Goal: Task Accomplishment & Management: Manage account settings

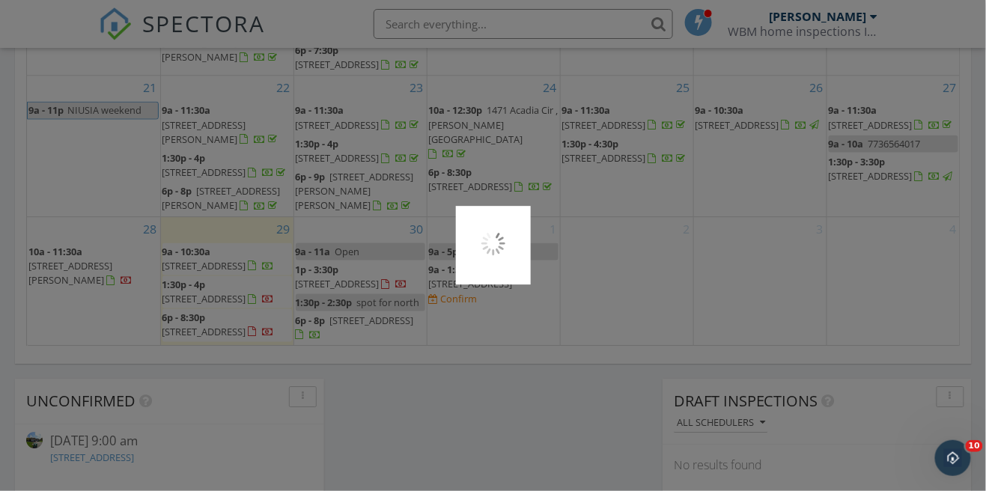
scroll to position [1059, 0]
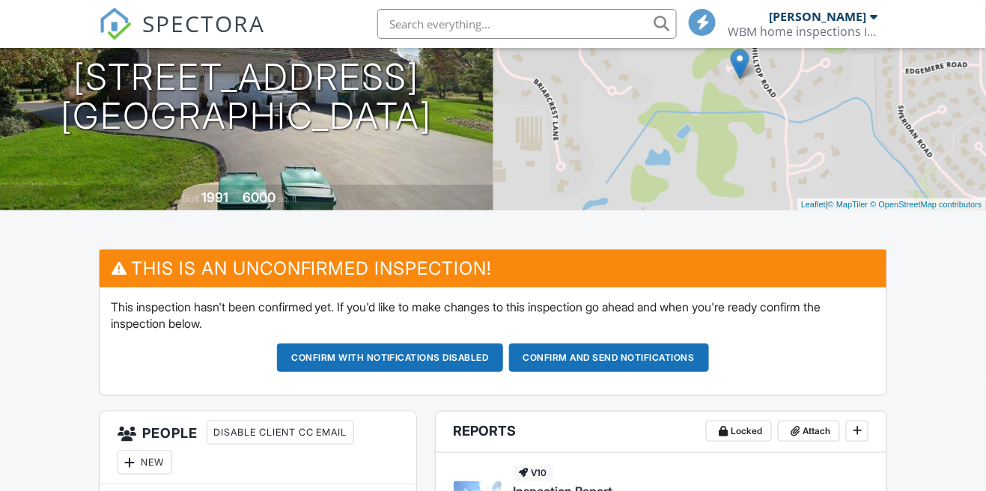
scroll to position [217, 0]
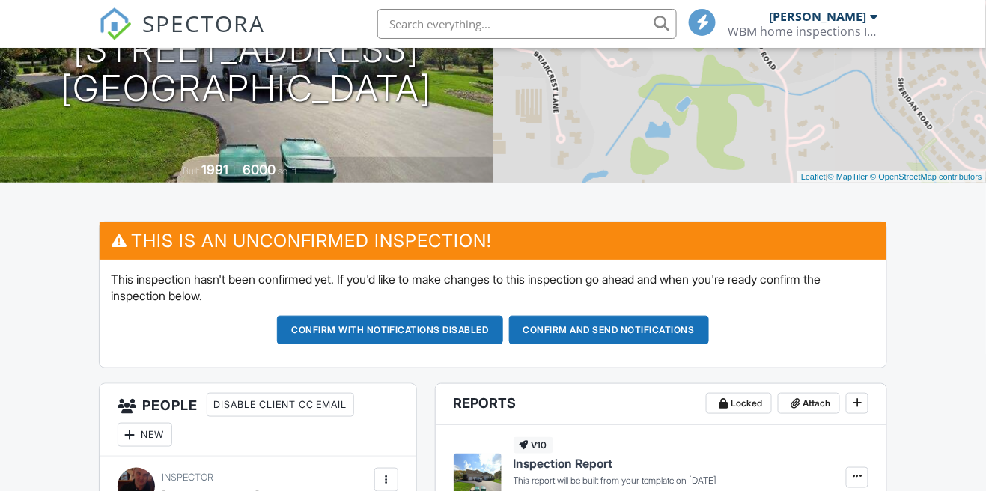
click at [613, 326] on button "Confirm and send notifications" at bounding box center [609, 330] width 200 height 28
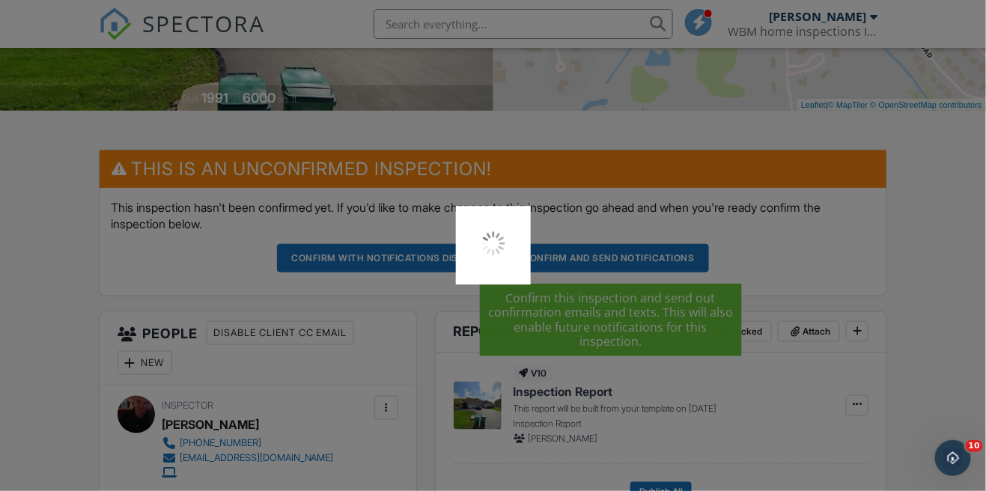
scroll to position [0, 0]
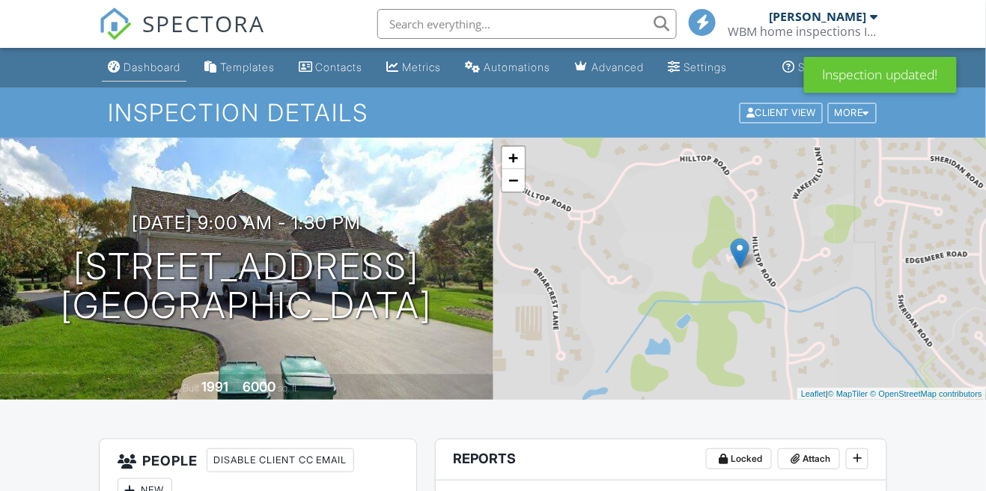
click at [138, 62] on div "Dashboard" at bounding box center [152, 67] width 57 height 13
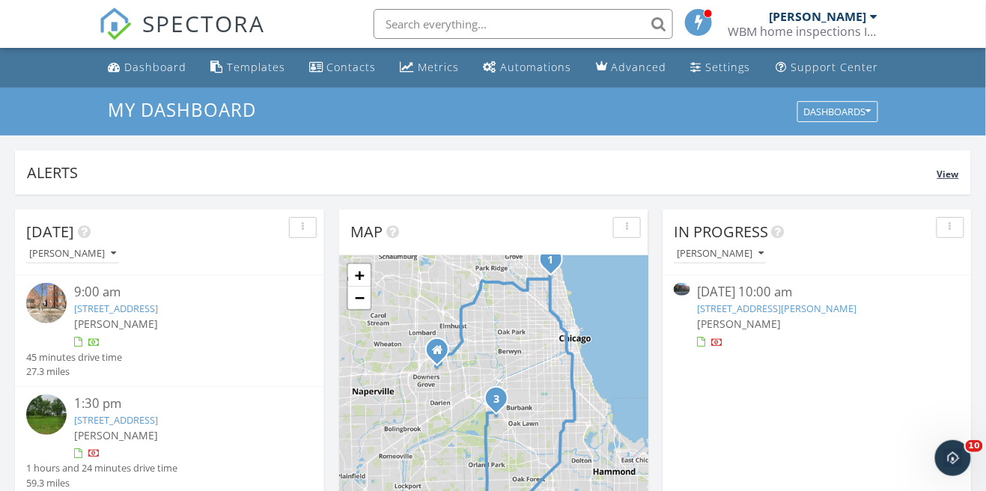
click at [109, 174] on div "Alerts" at bounding box center [482, 173] width 911 height 20
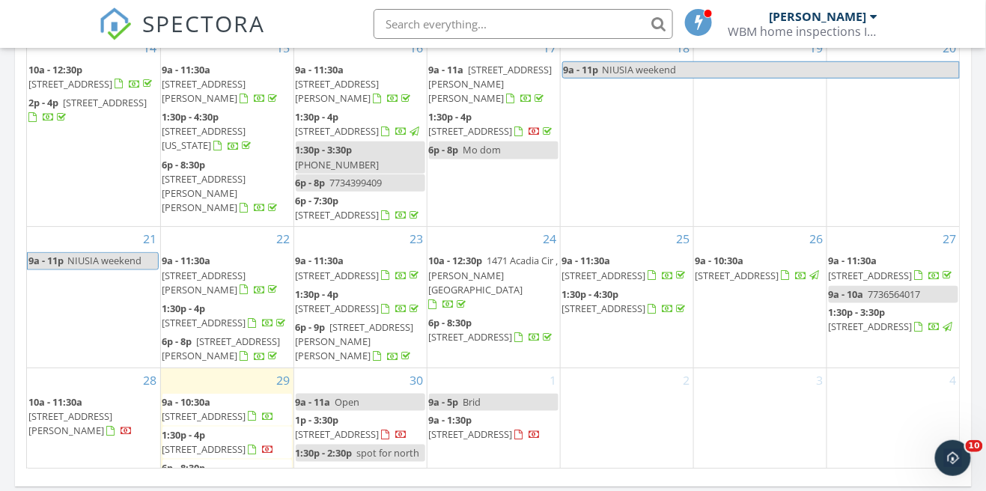
scroll to position [215, 0]
